Goal: Task Accomplishment & Management: Manage account settings

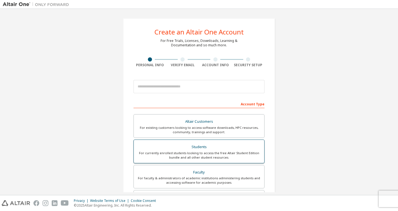
click at [197, 154] on div "For currently enrolled students looking to access the free Altair Student Editi…" at bounding box center [199, 155] width 124 height 9
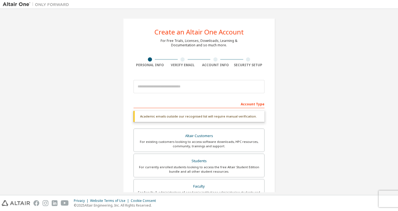
click at [188, 101] on div "Account Type" at bounding box center [198, 103] width 131 height 9
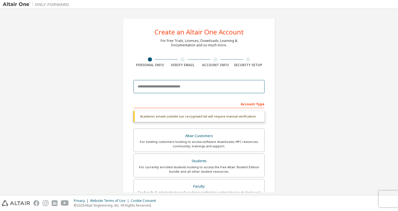
click at [176, 82] on input "email" at bounding box center [198, 86] width 131 height 13
type input "**********"
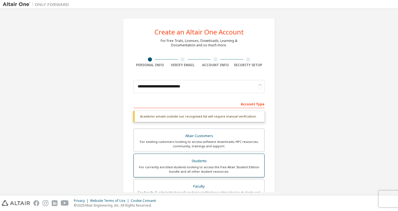
click at [199, 161] on div "Students" at bounding box center [199, 161] width 124 height 8
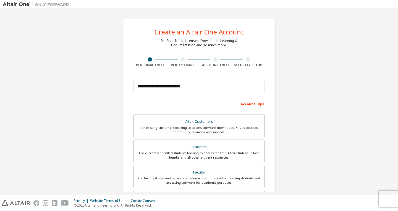
scroll to position [112, 0]
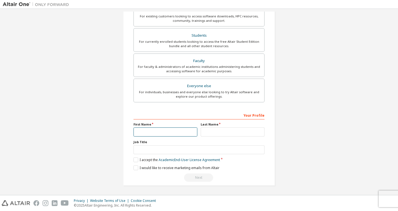
click at [141, 131] on input "text" at bounding box center [165, 132] width 64 height 9
type input "*"
type input "***"
click at [141, 131] on input "*" at bounding box center [165, 132] width 64 height 9
type input "*******"
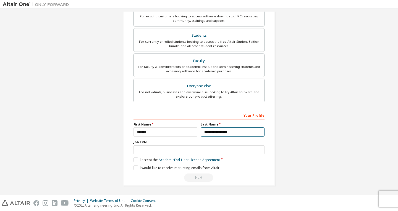
type input "**********"
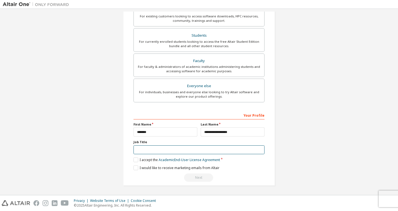
click at [151, 153] on input "text" at bounding box center [198, 150] width 131 height 9
click at [134, 159] on label "I accept the Academic End-User License Agreement" at bounding box center [176, 160] width 86 height 5
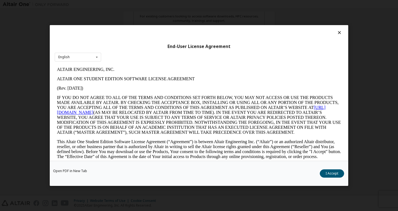
scroll to position [0, 0]
click at [327, 174] on button "I Accept" at bounding box center [331, 174] width 24 height 8
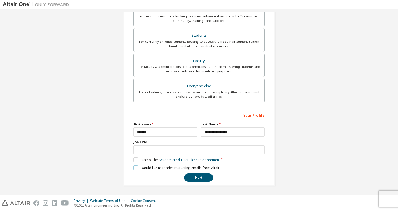
click at [133, 166] on label "I would like to receive marketing emails from Altair" at bounding box center [176, 168] width 86 height 5
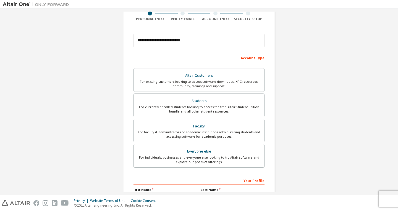
scroll to position [112, 0]
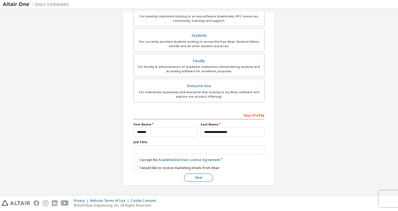
click at [199, 178] on button "Next" at bounding box center [198, 178] width 29 height 8
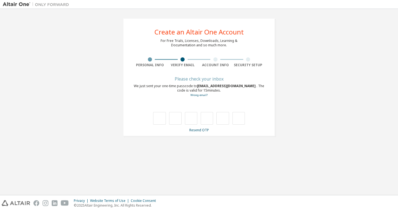
type input "*"
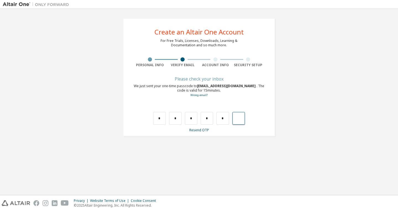
type input "*"
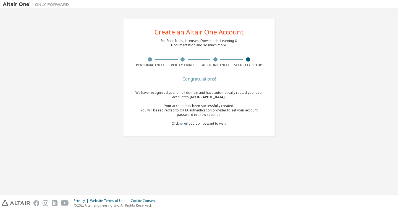
click at [181, 125] on link "here" at bounding box center [182, 123] width 7 height 5
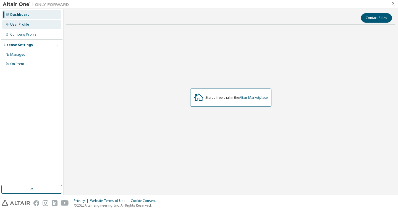
click at [17, 25] on div "User Profile" at bounding box center [19, 24] width 19 height 4
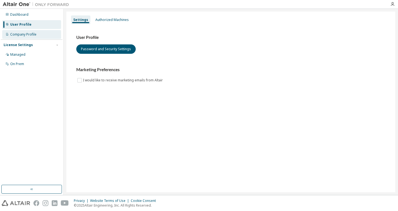
click at [25, 34] on div "Company Profile" at bounding box center [23, 34] width 26 height 4
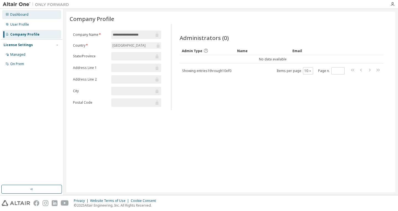
click at [29, 14] on div "Dashboard" at bounding box center [31, 14] width 59 height 9
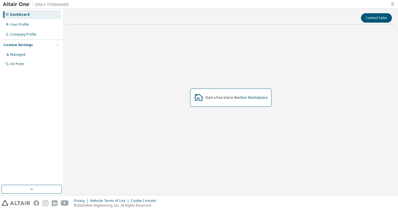
click at [393, 4] on icon "button" at bounding box center [392, 4] width 4 height 4
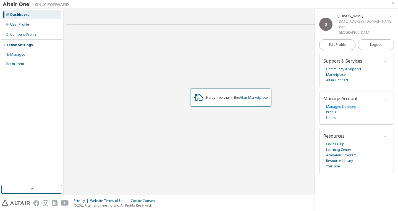
click at [348, 106] on link "Managed Licenses" at bounding box center [341, 107] width 30 height 6
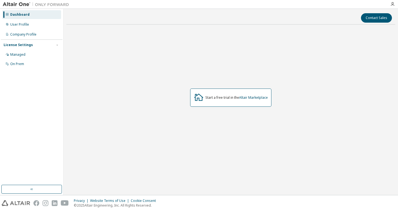
drag, startPoint x: 239, startPoint y: 102, endPoint x: 192, endPoint y: 133, distance: 56.4
click at [238, 102] on div "Start a free trial in the Altair Marketplace" at bounding box center [230, 98] width 81 height 18
click at [27, 25] on div "User Profile" at bounding box center [19, 24] width 19 height 4
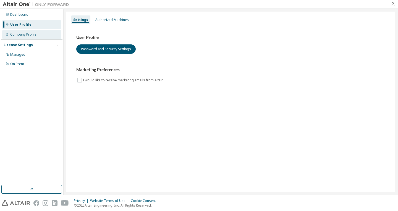
click at [38, 38] on div "Company Profile" at bounding box center [31, 34] width 59 height 9
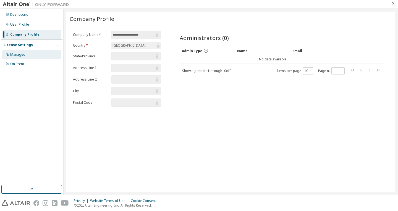
click at [28, 55] on div "Managed" at bounding box center [31, 54] width 59 height 9
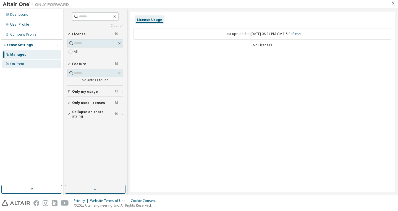
click at [24, 64] on div "On Prem" at bounding box center [31, 64] width 59 height 9
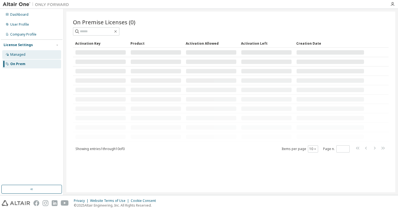
click at [25, 58] on div "Managed" at bounding box center [31, 54] width 59 height 9
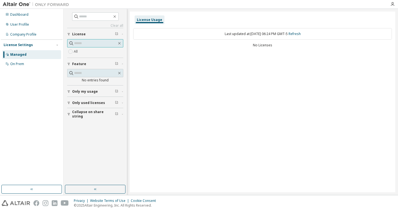
click at [86, 39] on span at bounding box center [95, 43] width 56 height 8
click at [84, 36] on span "License" at bounding box center [79, 34] width 14 height 4
